Goal: Find specific page/section: Find specific page/section

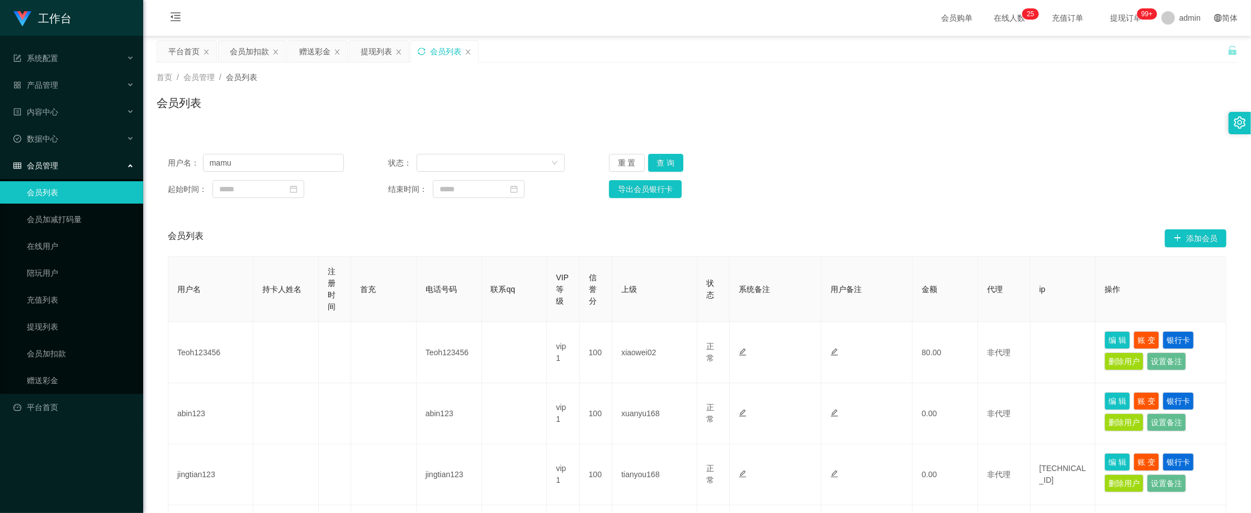
click at [421, 52] on icon "图标: sync" at bounding box center [422, 52] width 8 height 8
click at [747, 99] on div "会员列表" at bounding box center [697, 107] width 1081 height 26
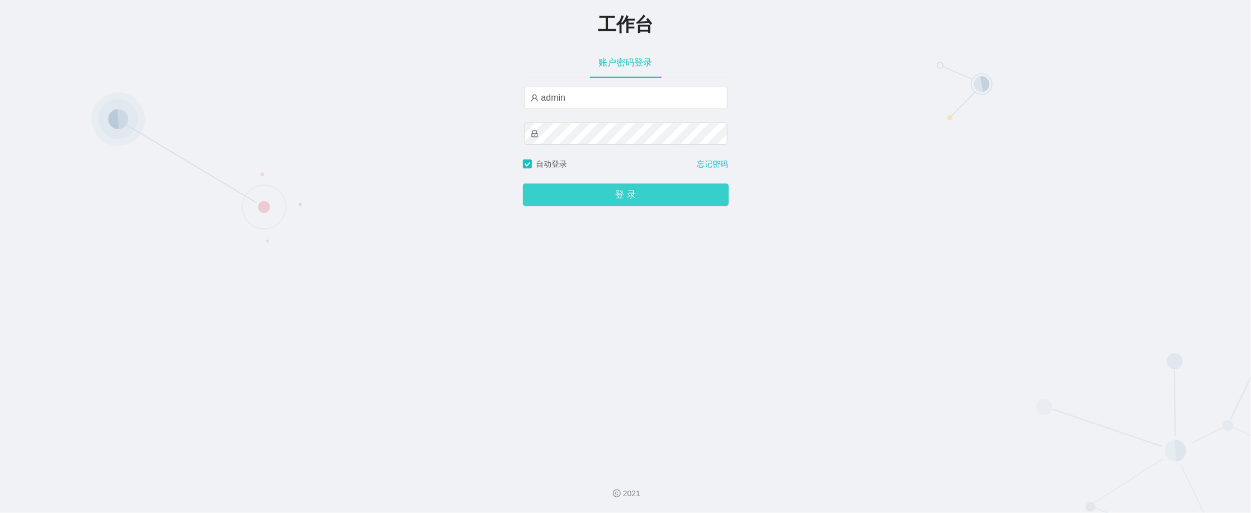
click at [583, 196] on button "登 录" at bounding box center [626, 194] width 206 height 22
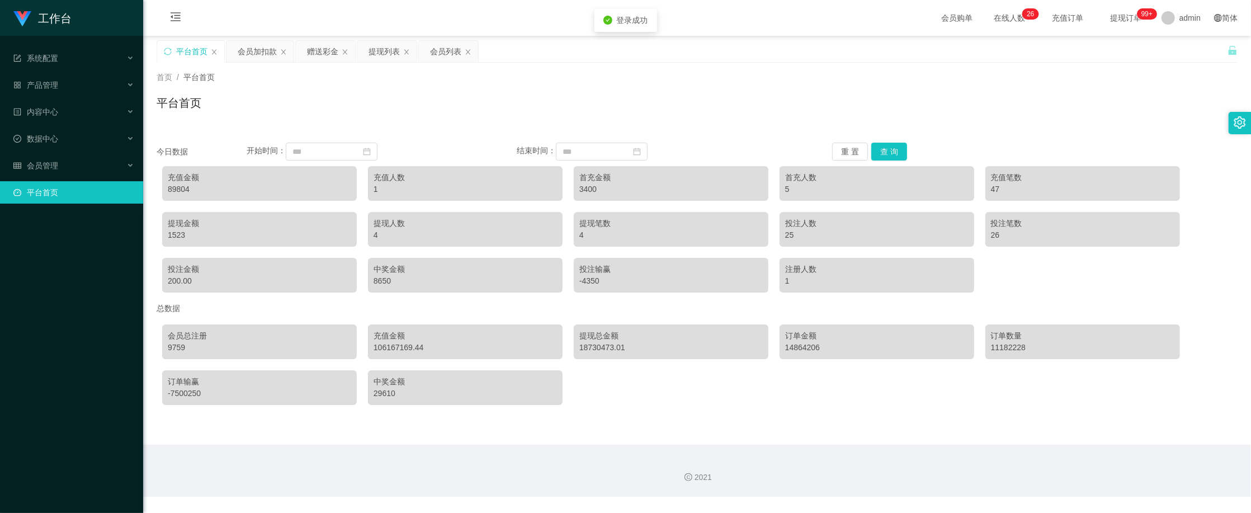
click at [607, 100] on div "平台首页" at bounding box center [697, 107] width 1081 height 26
click at [52, 82] on span "产品管理" at bounding box center [35, 85] width 45 height 9
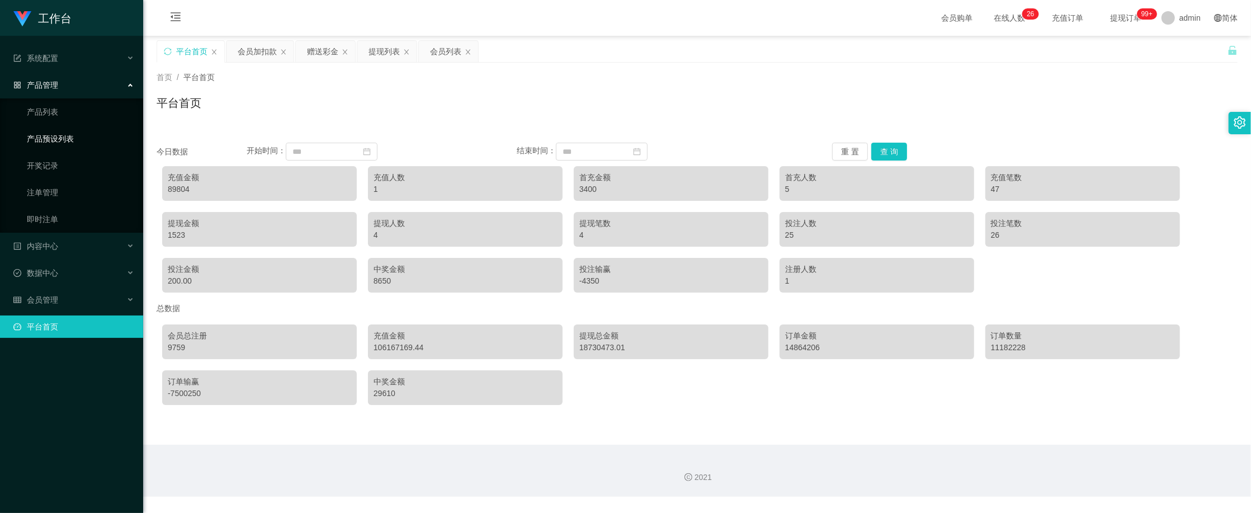
drag, startPoint x: 75, startPoint y: 126, endPoint x: 70, endPoint y: 133, distance: 7.6
click at [74, 127] on link "产品预设列表" at bounding box center [80, 138] width 107 height 22
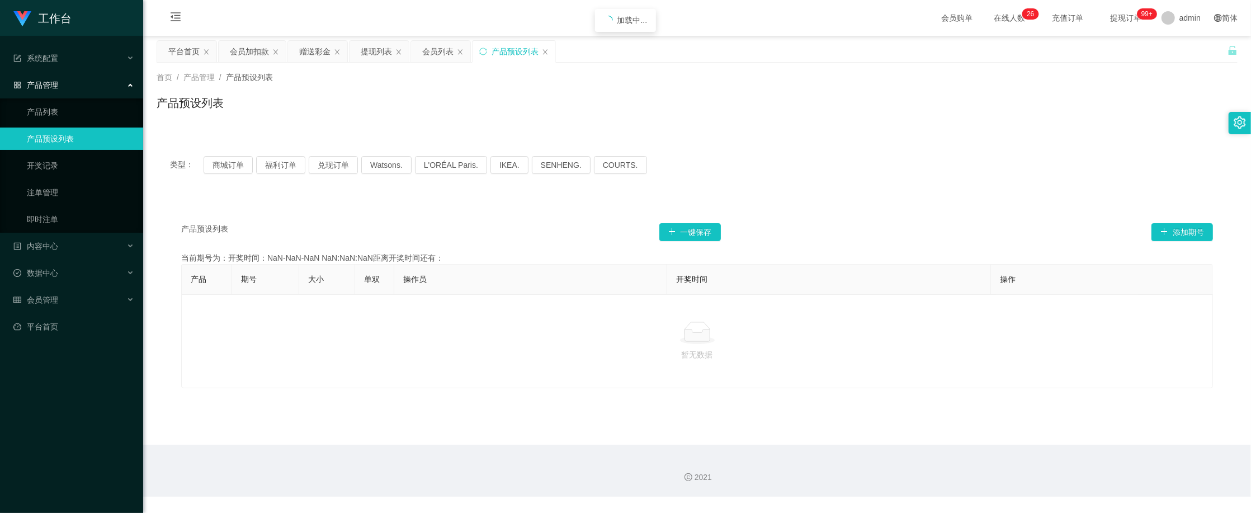
click at [70, 133] on link "产品预设列表" at bounding box center [80, 138] width 107 height 22
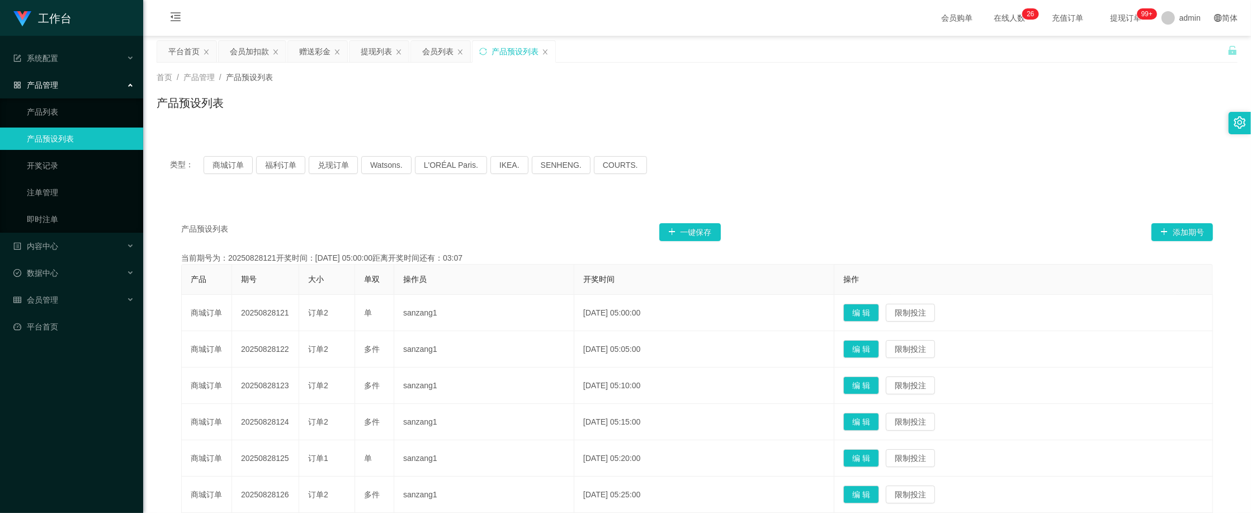
click at [412, 208] on div "产品预设列表 一键保存 添加期号 当前期号为：20250828121开奖时间：[DATE] 05:00:00距离开奖时间还有：03:07 产品 期号 大小 单…" at bounding box center [697, 452] width 1081 height 509
click at [683, 106] on div "产品预设列表" at bounding box center [697, 107] width 1081 height 26
click at [629, 99] on div "产品预设列表" at bounding box center [697, 107] width 1081 height 26
drag, startPoint x: 519, startPoint y: 264, endPoint x: 542, endPoint y: 224, distance: 45.6
click at [519, 264] on table "产品 期号 大小 单双 操作员 开奖时间 操作 商城订单 20250828121 订单2 单 sanzang1 [DATE] 05:00:00 编 辑 限制投…" at bounding box center [697, 461] width 1032 height 394
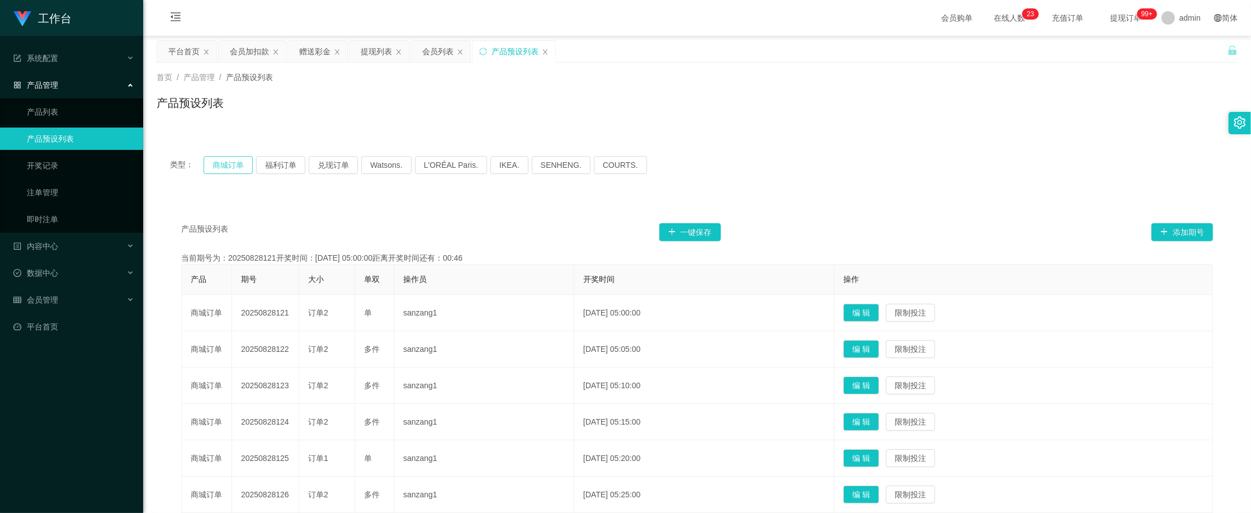
click at [237, 168] on button "商城订单" at bounding box center [228, 165] width 49 height 18
click at [751, 153] on div "类型： 商城订单 福利订单 兑现订单 Watsons. L'ORÉAL Paris. IKEA. [GEOGRAPHIC_DATA]. COURTS." at bounding box center [697, 165] width 1081 height 45
